Goal: Communication & Community: Answer question/provide support

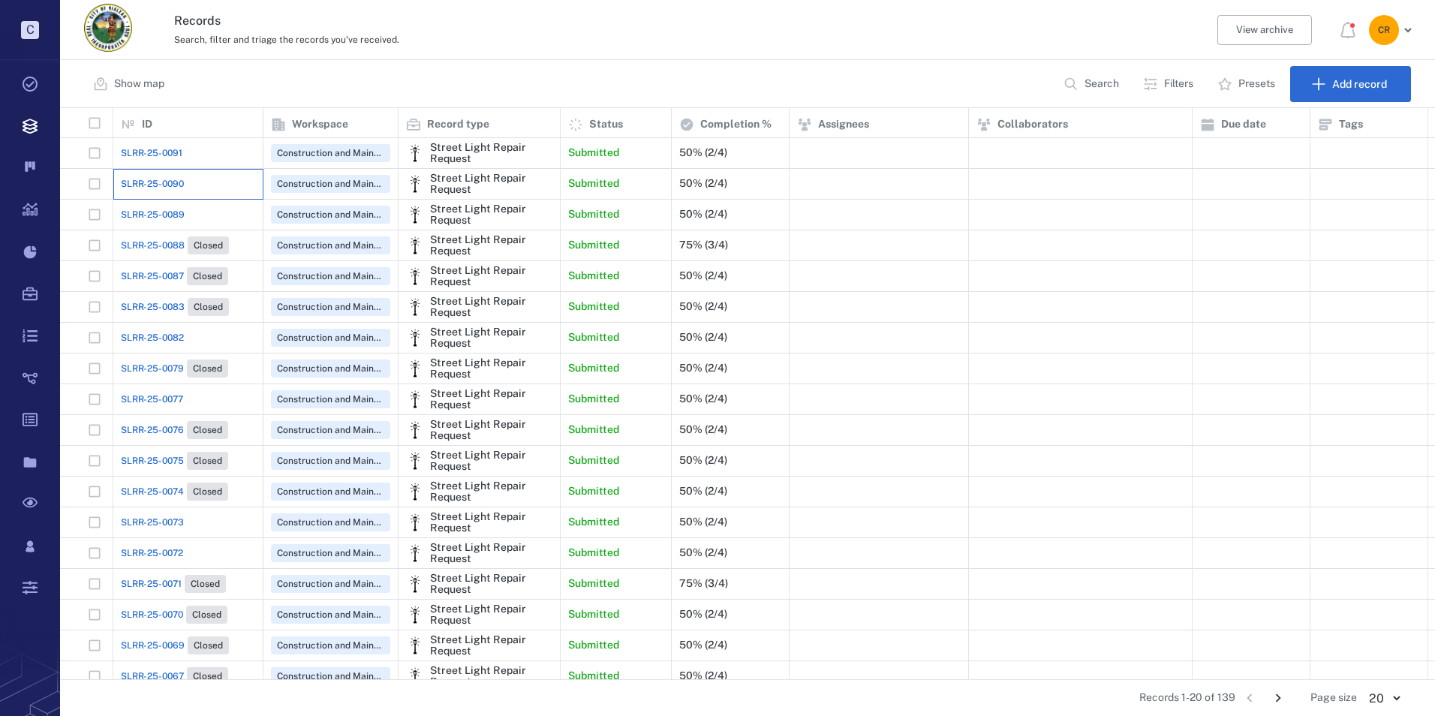
click at [185, 183] on div "SLRR-25-0090" at bounding box center [188, 184] width 134 height 30
drag, startPoint x: 185, startPoint y: 183, endPoint x: 169, endPoint y: 182, distance: 16.6
click at [169, 182] on span "SLRR-25-0090" at bounding box center [152, 184] width 63 height 14
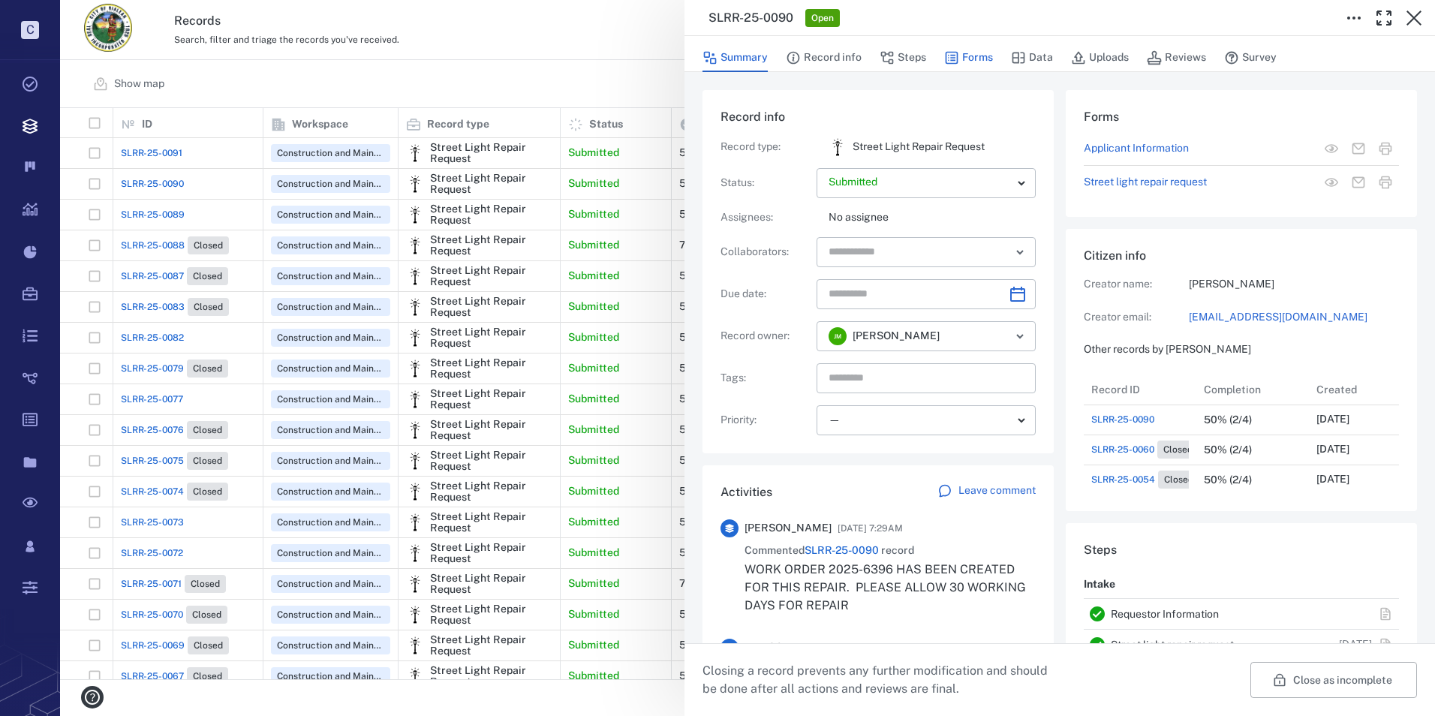
click at [958, 54] on button "Forms" at bounding box center [968, 58] width 49 height 29
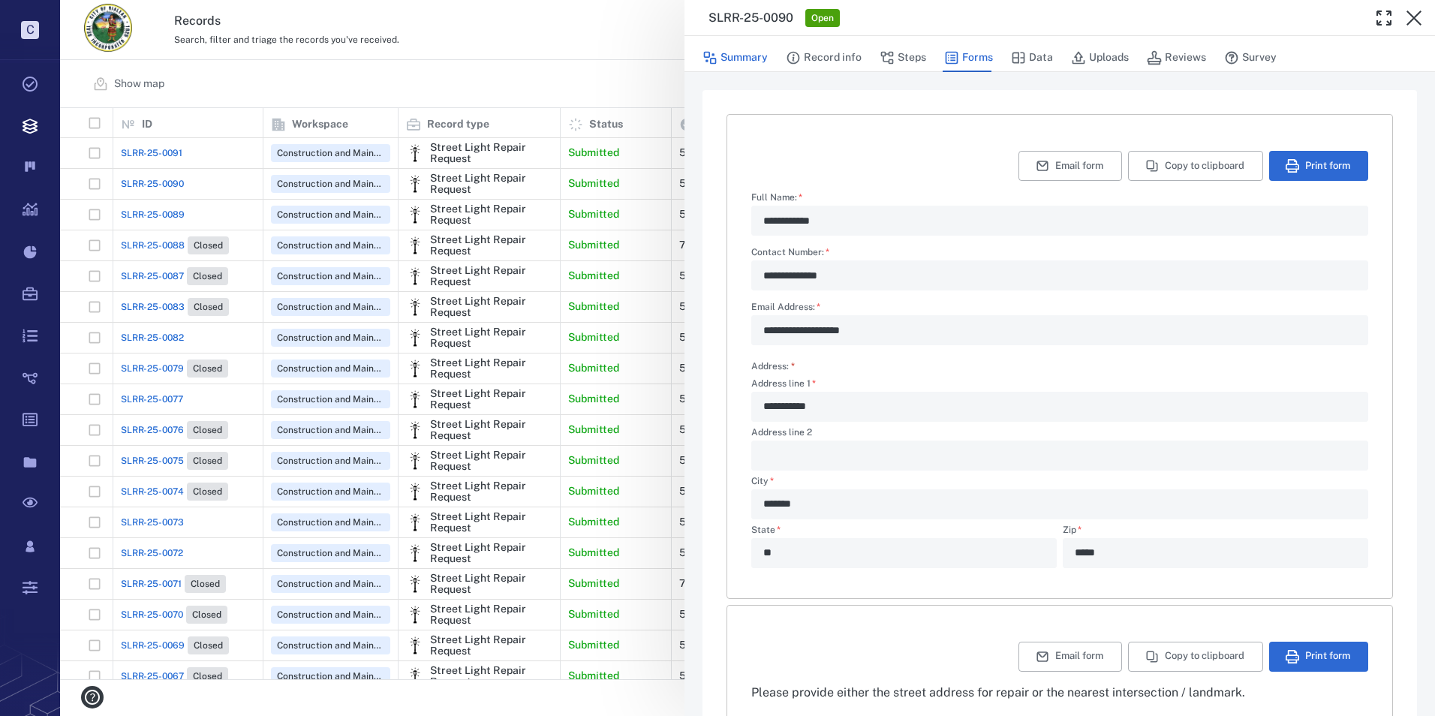
click at [738, 59] on button "Summary" at bounding box center [734, 58] width 65 height 29
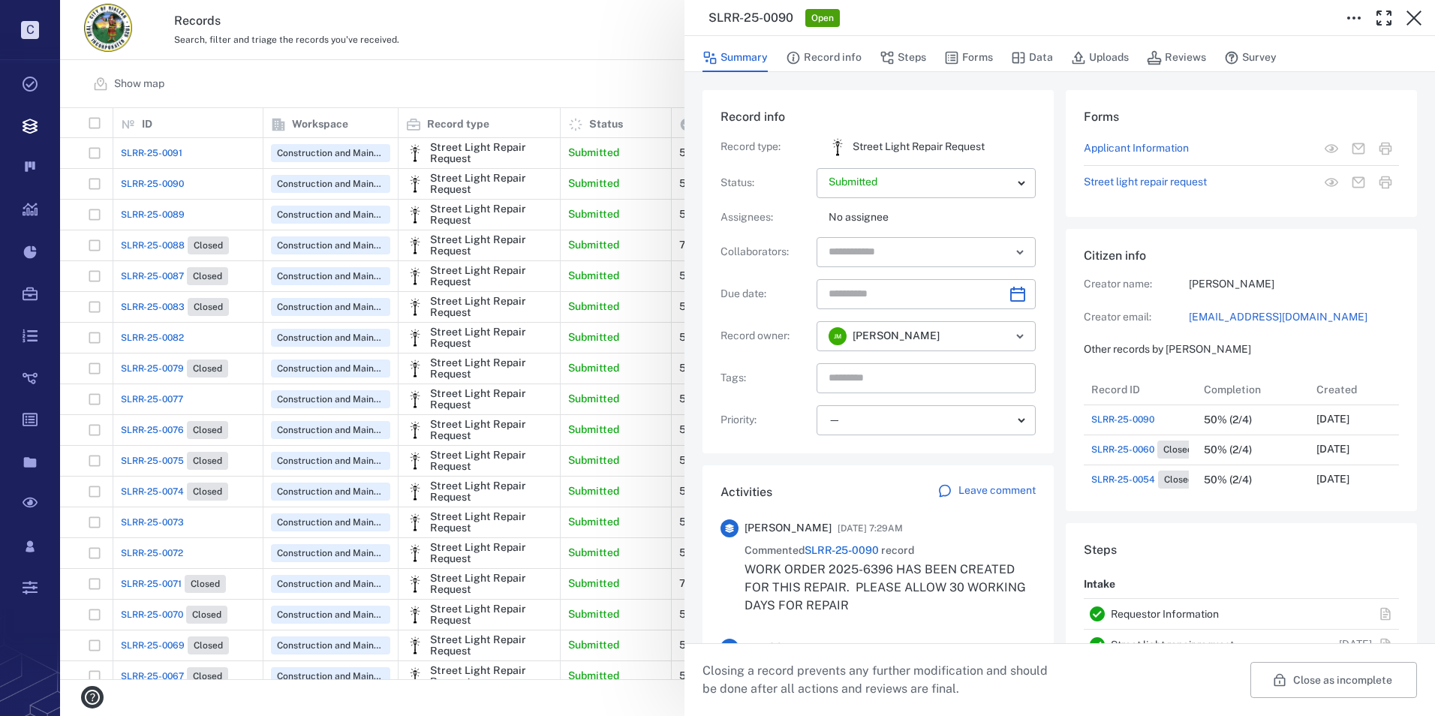
scroll to position [120, 287]
click at [1000, 492] on p "Leave comment" at bounding box center [996, 490] width 77 height 15
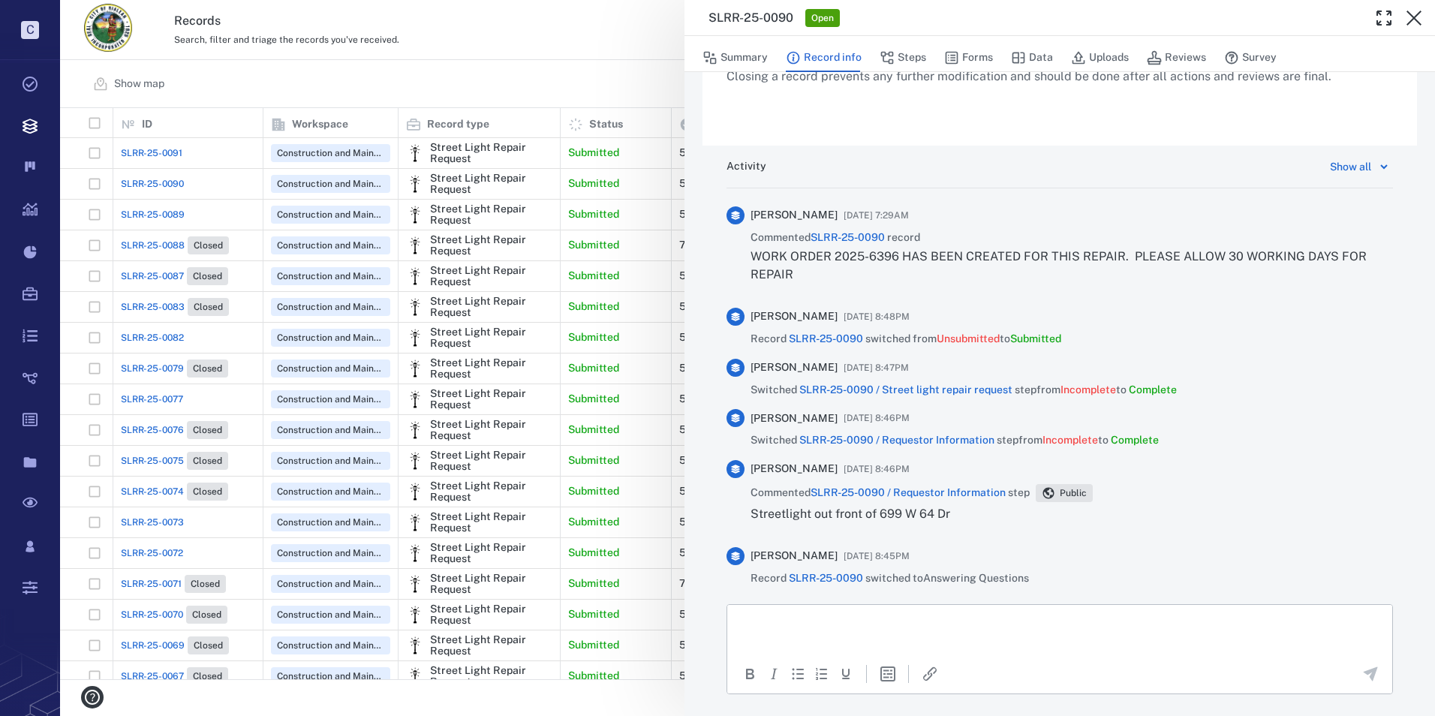
click at [795, 636] on html at bounding box center [1059, 623] width 665 height 38
click at [1364, 674] on icon "Send the comment" at bounding box center [1371, 673] width 14 height 14
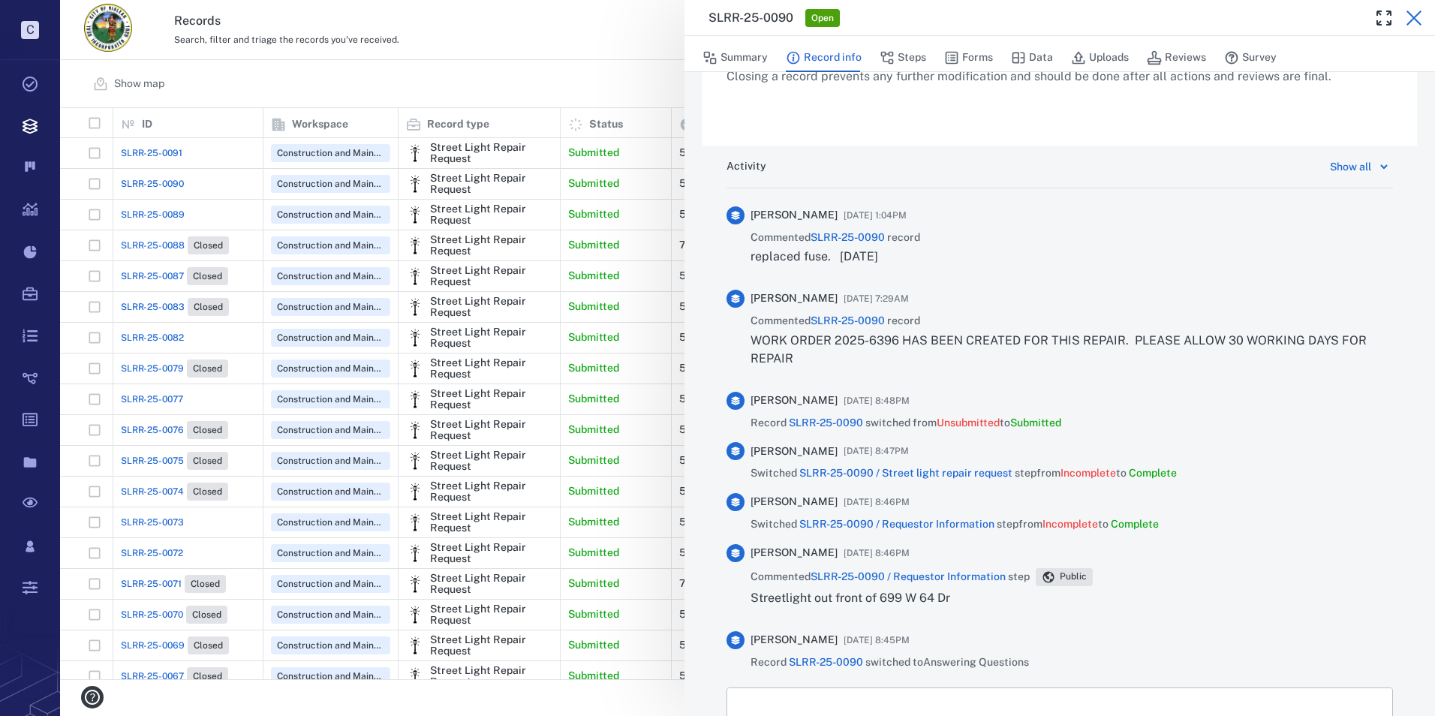
click at [1409, 14] on icon "button" at bounding box center [1413, 18] width 15 height 15
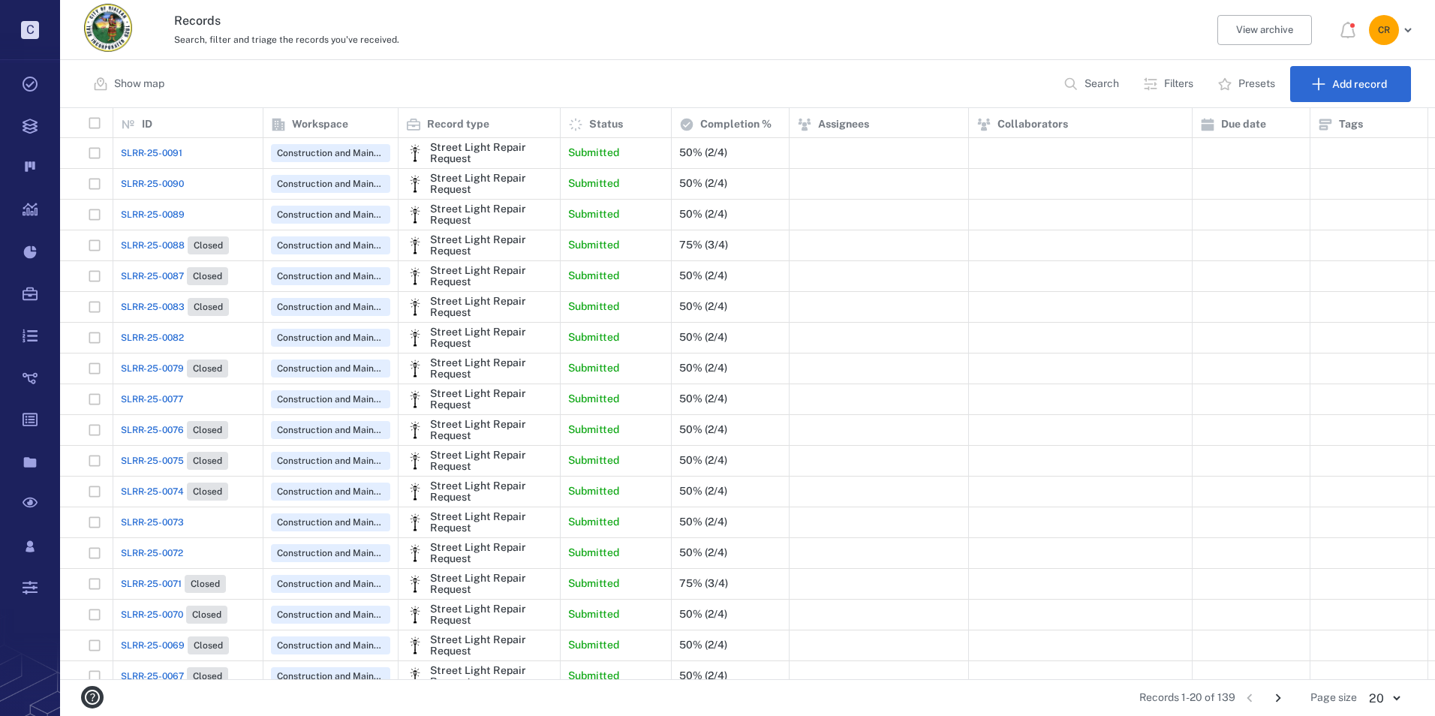
click at [177, 182] on span "SLRR-25-0090" at bounding box center [152, 184] width 63 height 14
click at [172, 182] on span "SLRR-25-0090" at bounding box center [152, 184] width 63 height 14
click at [153, 181] on span "SLRR-25-0090" at bounding box center [152, 184] width 63 height 14
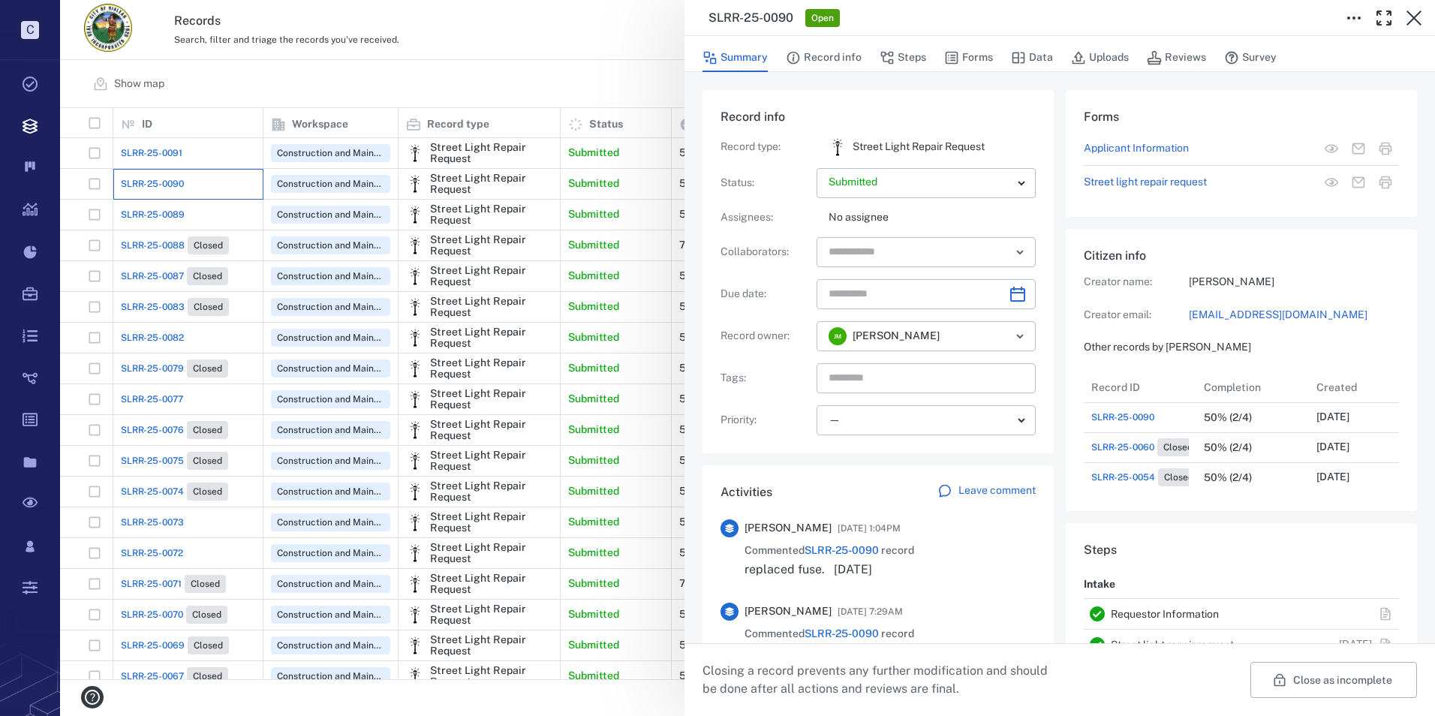
scroll to position [14, 0]
click at [1352, 685] on button "Close as incomplete" at bounding box center [1333, 680] width 167 height 36
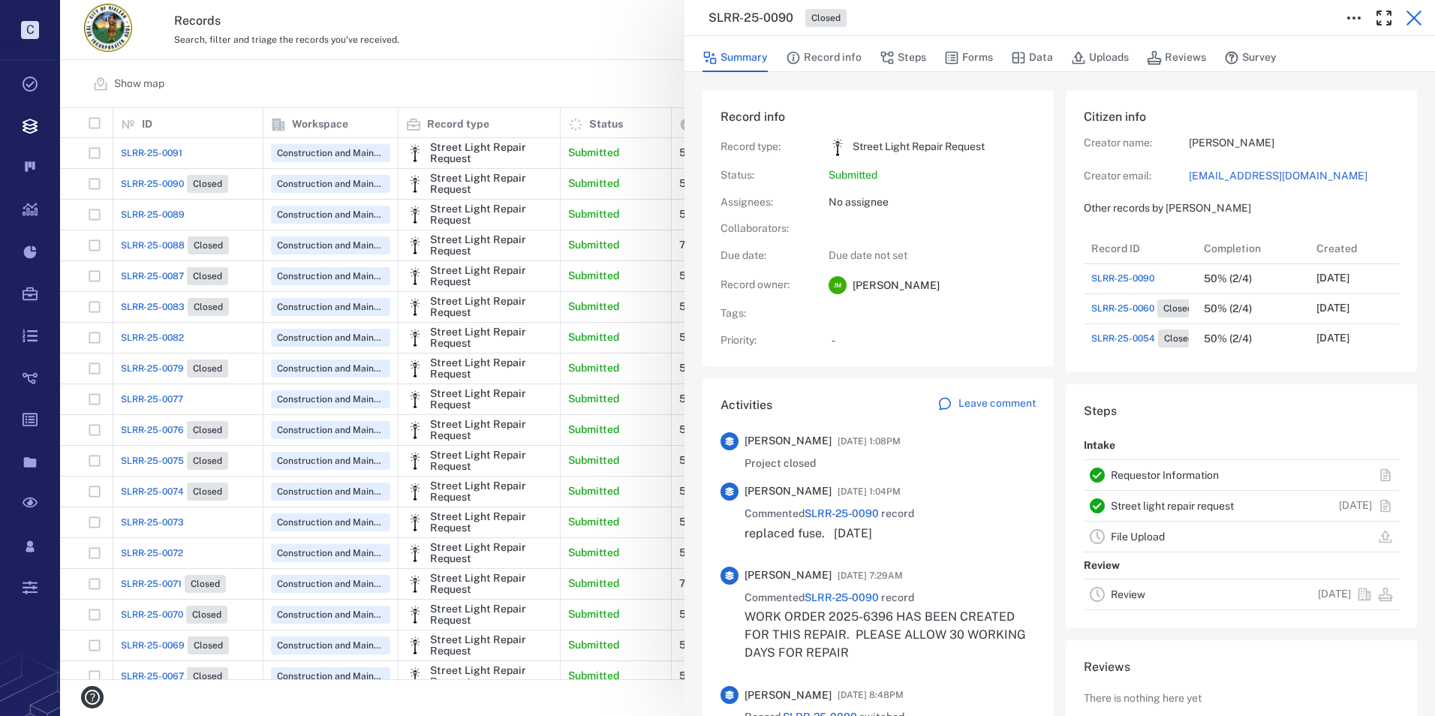
click at [1403, 13] on button "button" at bounding box center [1414, 18] width 30 height 30
